Goal: Download file/media

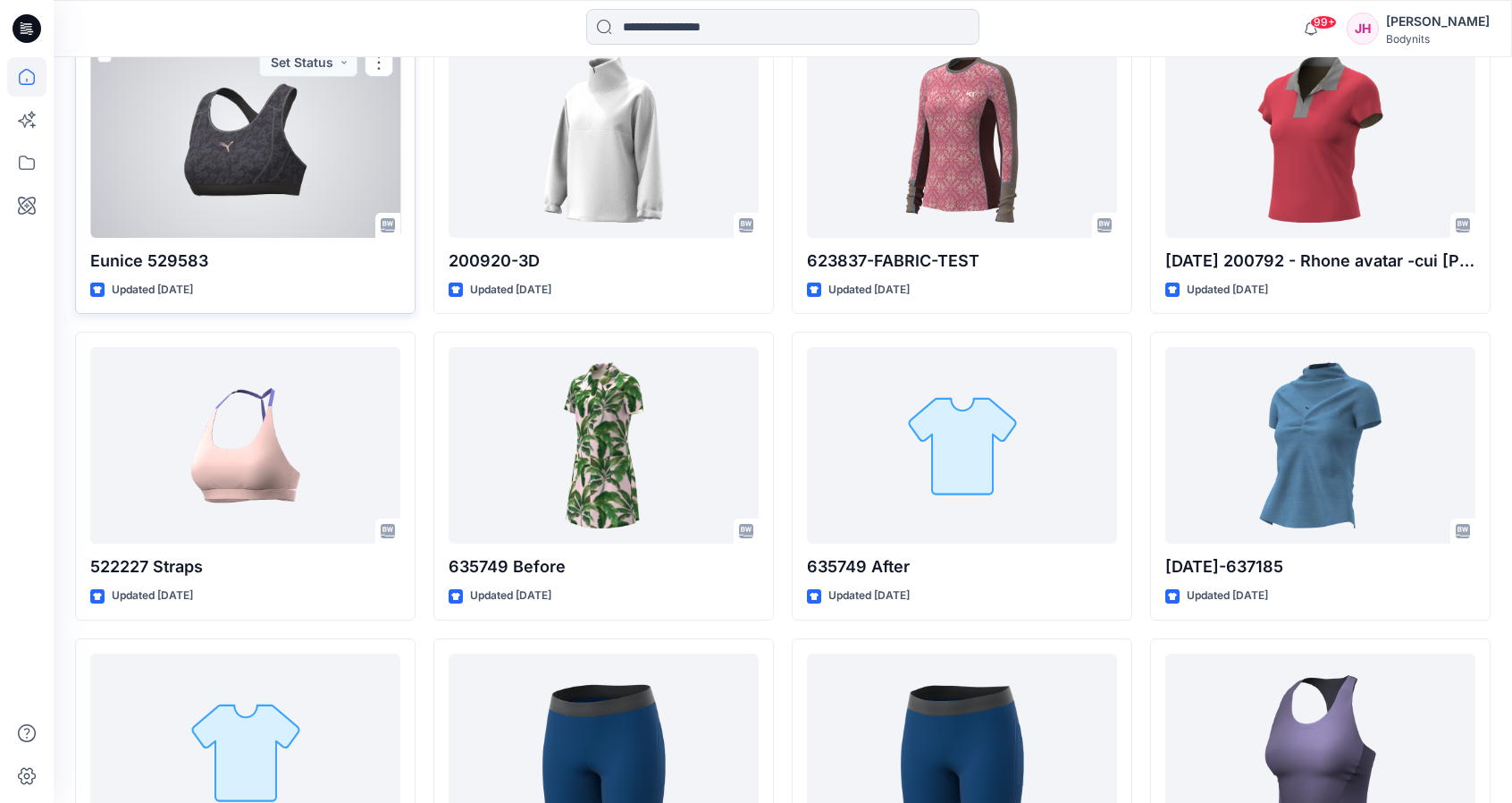
scroll to position [1837, 0]
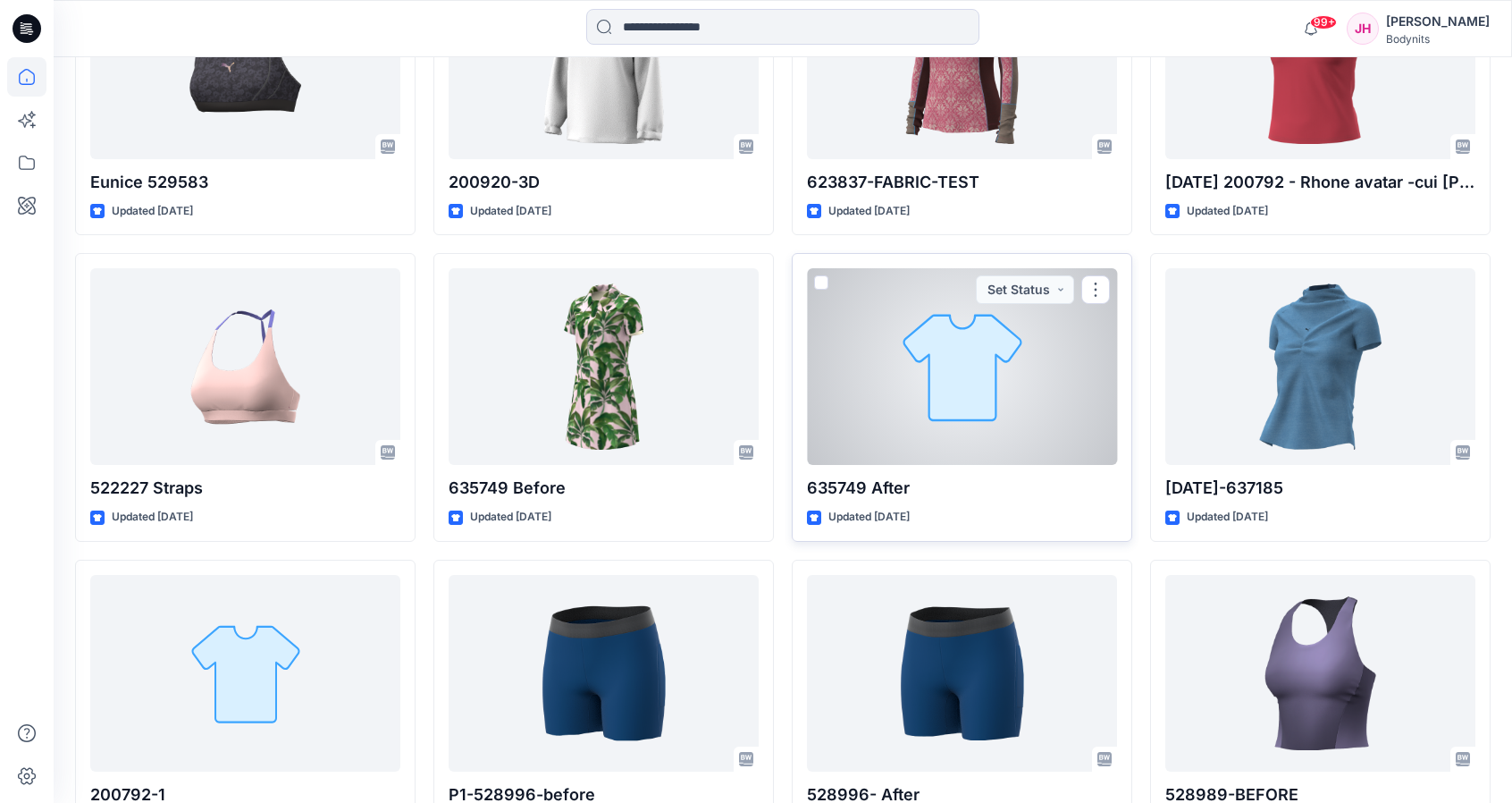
drag, startPoint x: 1056, startPoint y: 523, endPoint x: 1044, endPoint y: 527, distance: 12.6
click at [1044, 527] on div "635749 After Updated [DATE] Set Status" at bounding box center [962, 398] width 340 height 289
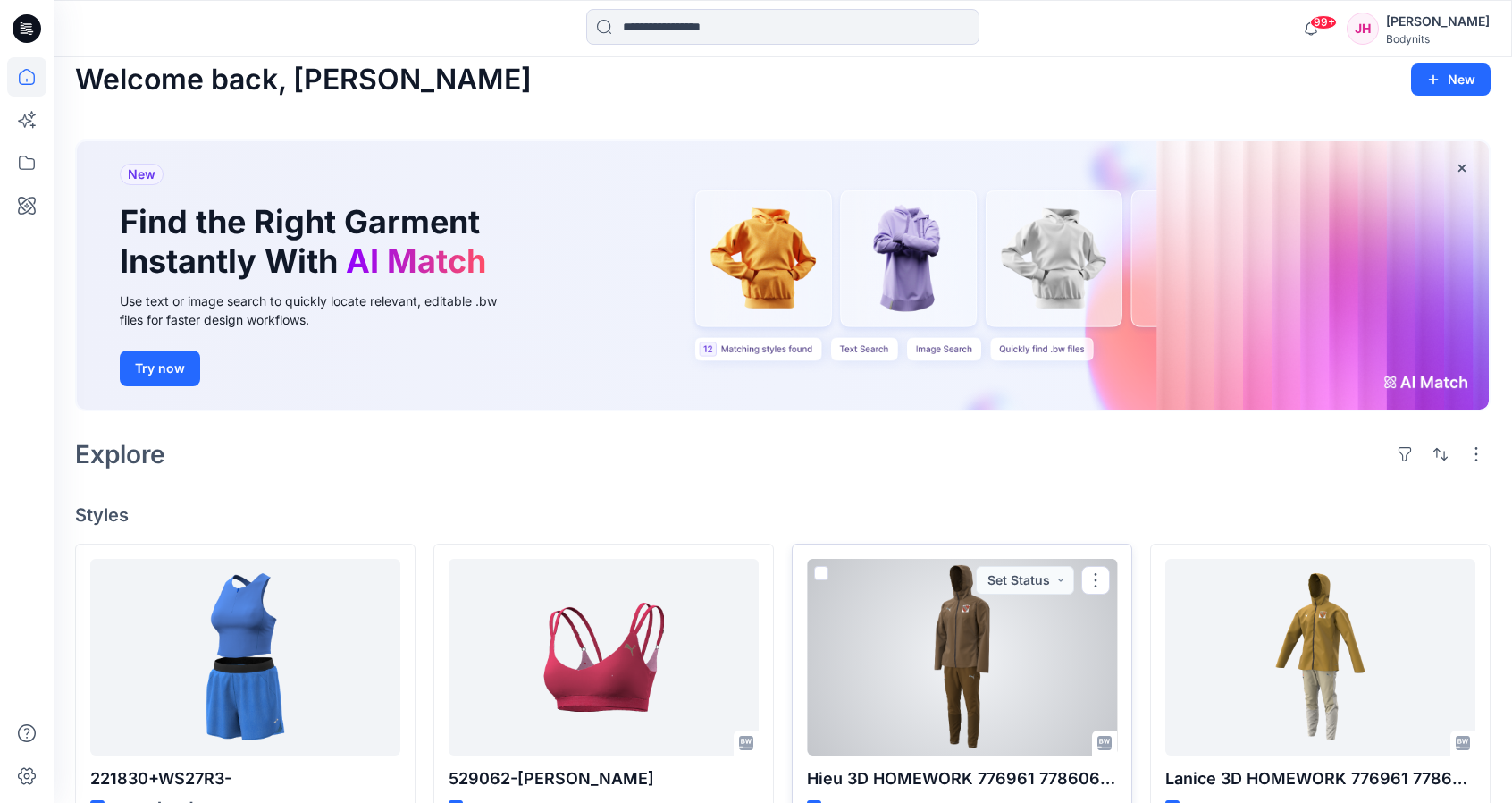
scroll to position [0, 0]
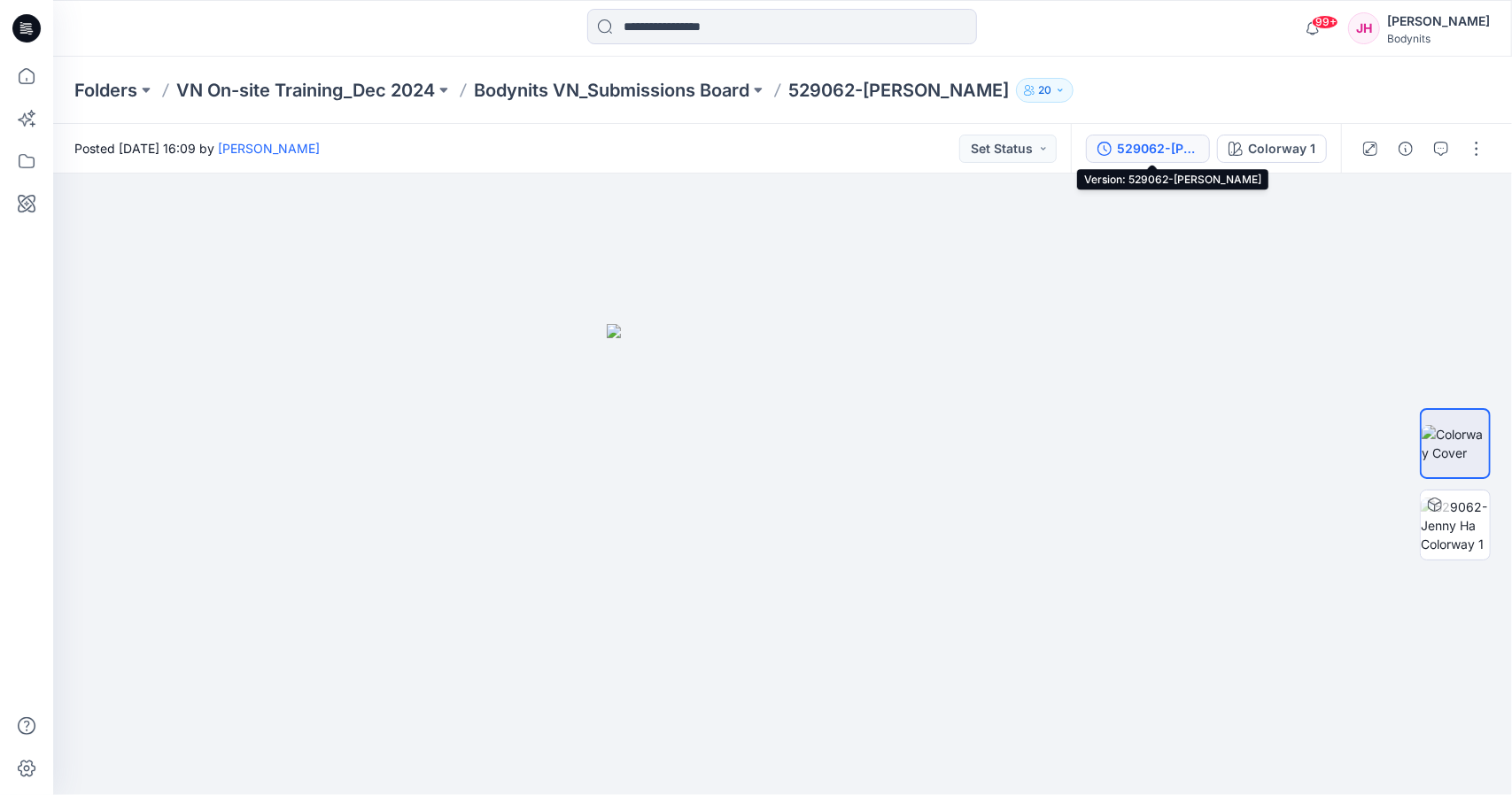
click at [1167, 149] on div "529062-[PERSON_NAME]" at bounding box center [1157, 149] width 81 height 20
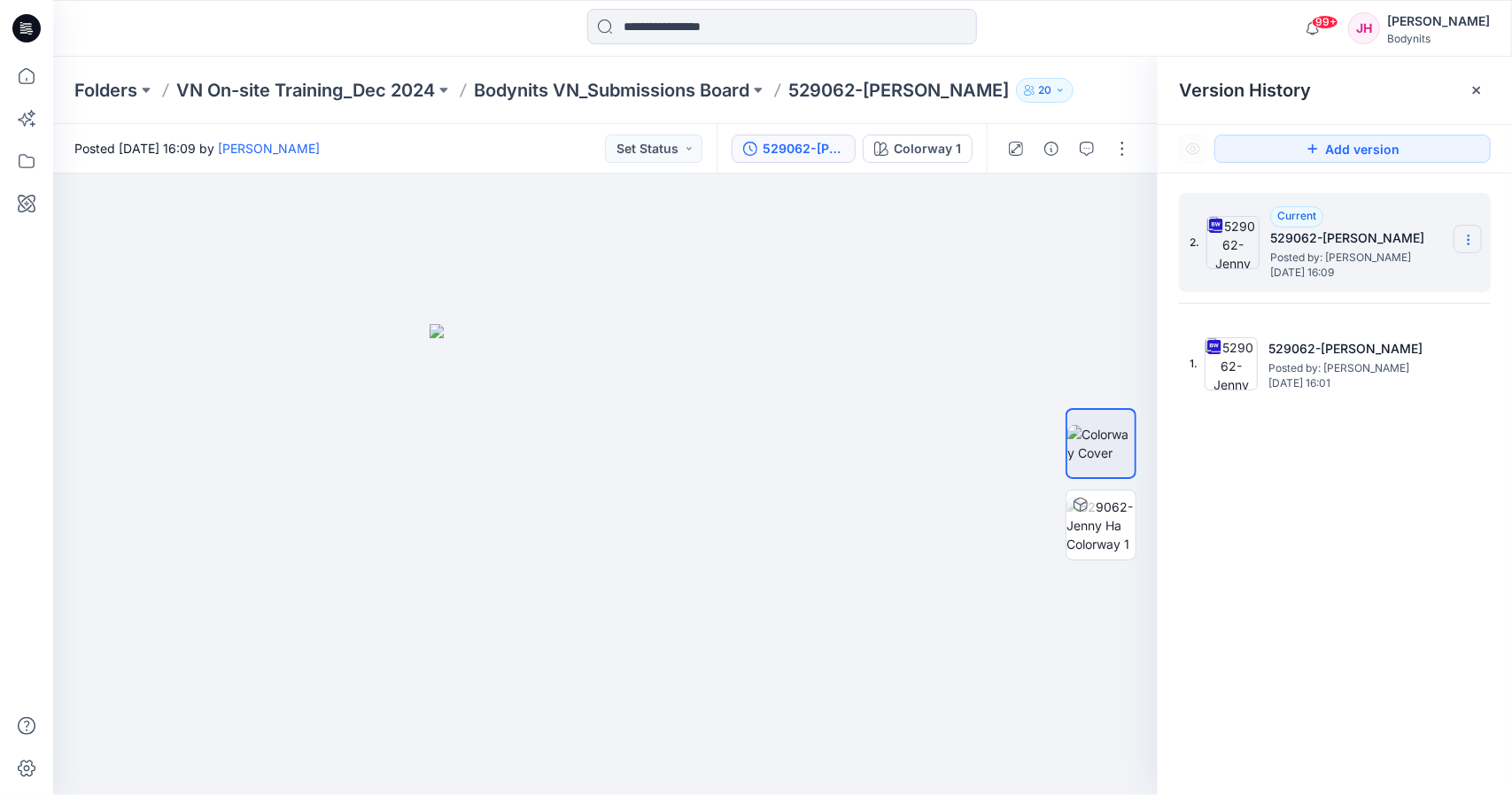
click at [1460, 238] on section at bounding box center [1467, 239] width 28 height 28
click at [1406, 273] on span "Download Source BW File" at bounding box center [1379, 274] width 149 height 22
click at [1341, 559] on div "2. Current 529062-[PERSON_NAME] Posted by: [PERSON_NAME] [DATE] 16:09 1. 529062…" at bounding box center [1335, 496] width 354 height 647
click at [1195, 476] on div "2. Current 529062-[PERSON_NAME] Posted by: [PERSON_NAME] [DATE] 16:09 1. 529062…" at bounding box center [1335, 496] width 354 height 647
